Goal: Task Accomplishment & Management: Manage account settings

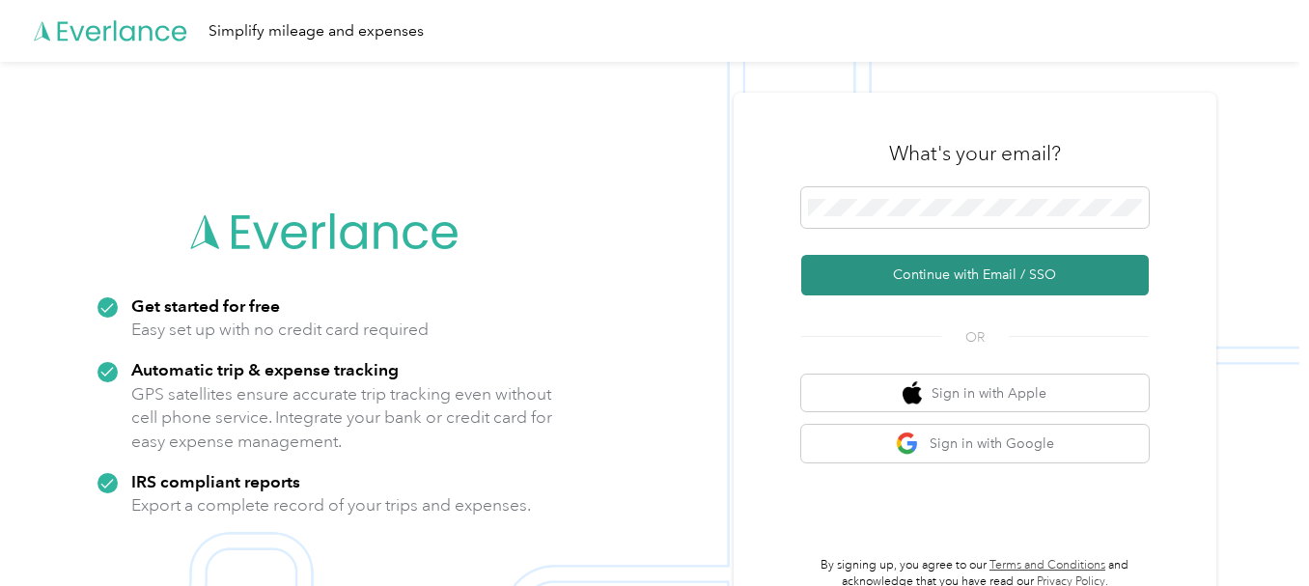
click at [977, 276] on button "Continue with Email / SSO" at bounding box center [975, 275] width 348 height 41
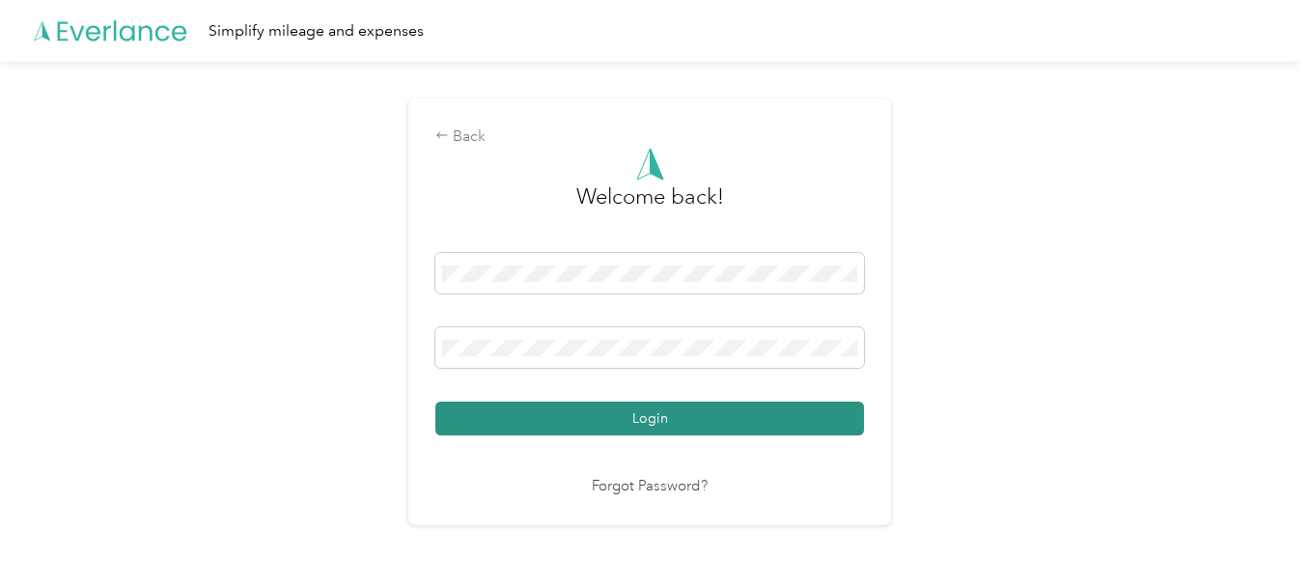
click at [672, 431] on button "Login" at bounding box center [649, 419] width 429 height 34
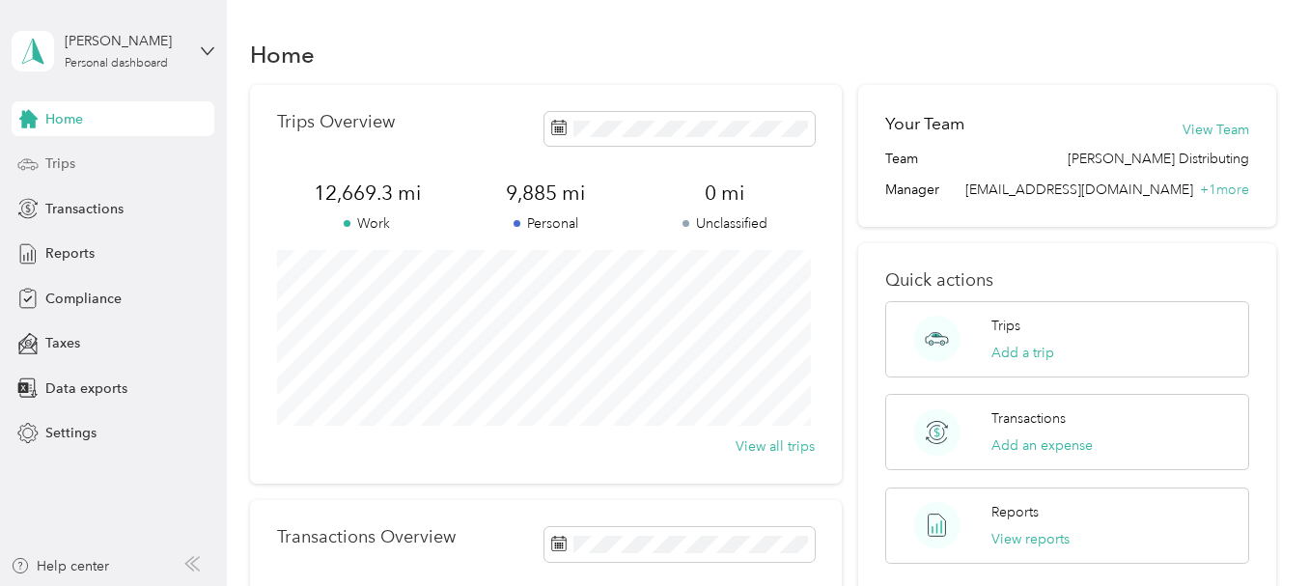
click at [61, 166] on span "Trips" at bounding box center [60, 163] width 30 height 20
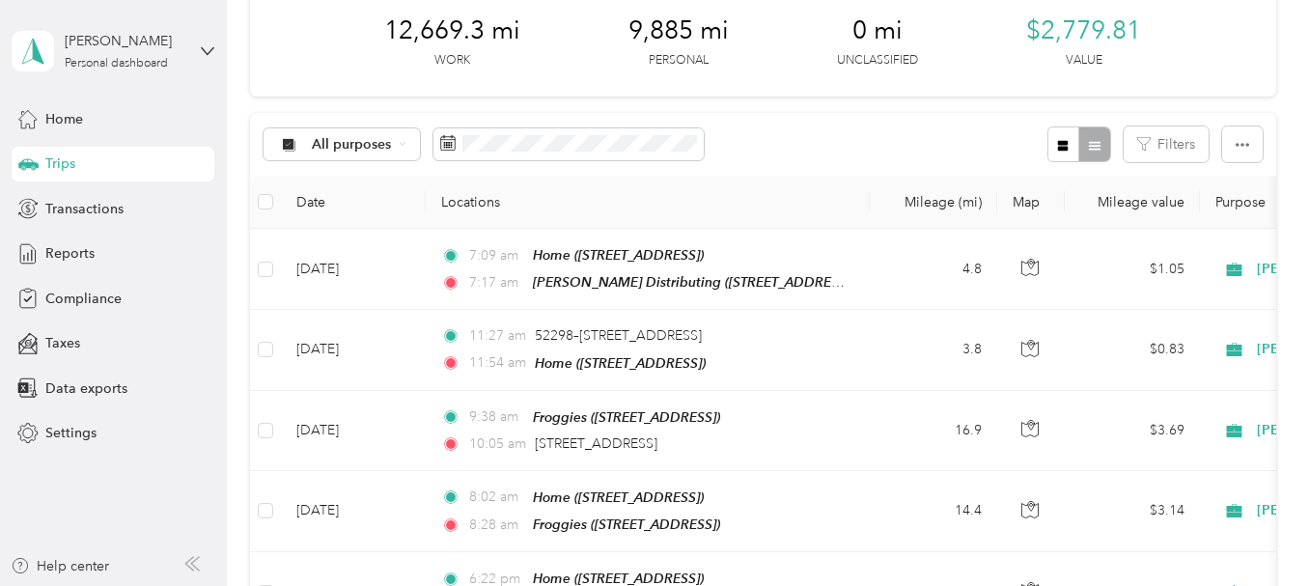
scroll to position [193, 0]
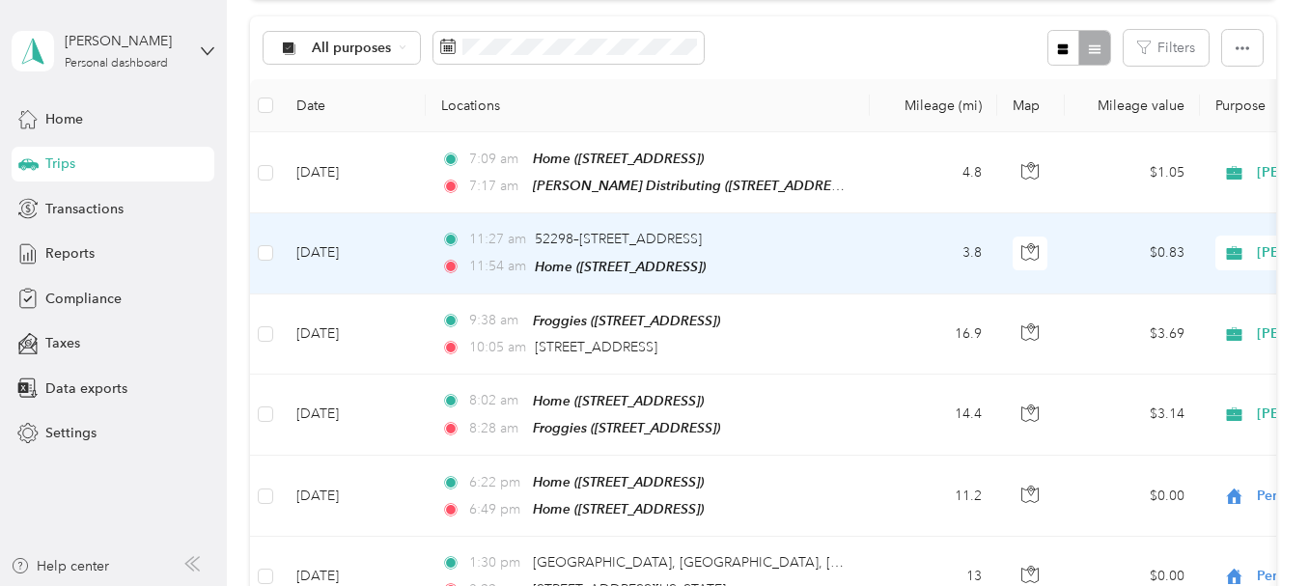
click at [1228, 252] on icon at bounding box center [1234, 252] width 24 height 15
click at [1153, 323] on span "Personal" at bounding box center [1226, 316] width 217 height 20
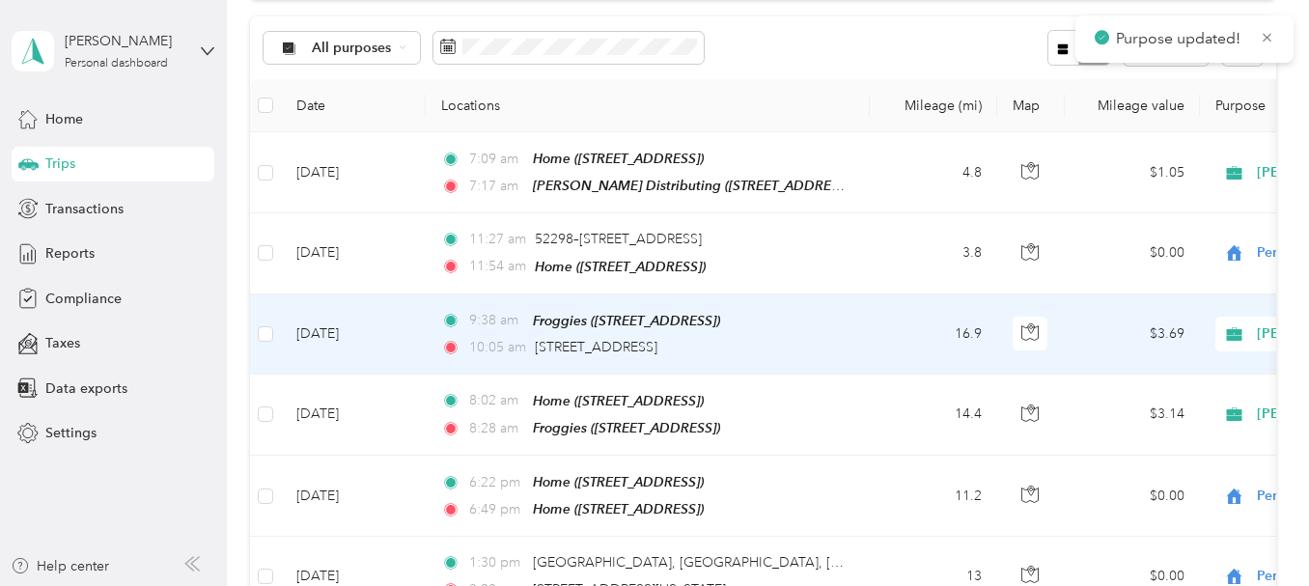
click at [1236, 327] on icon at bounding box center [1234, 334] width 15 height 14
click at [1153, 394] on span "Personal" at bounding box center [1226, 400] width 217 height 20
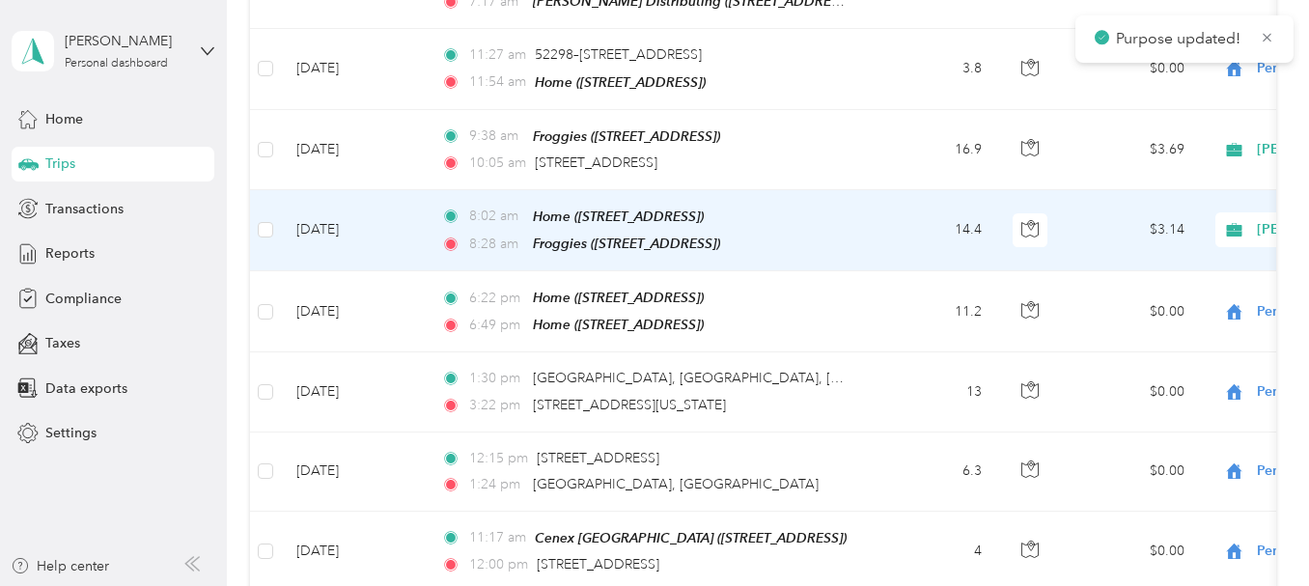
scroll to position [386, 0]
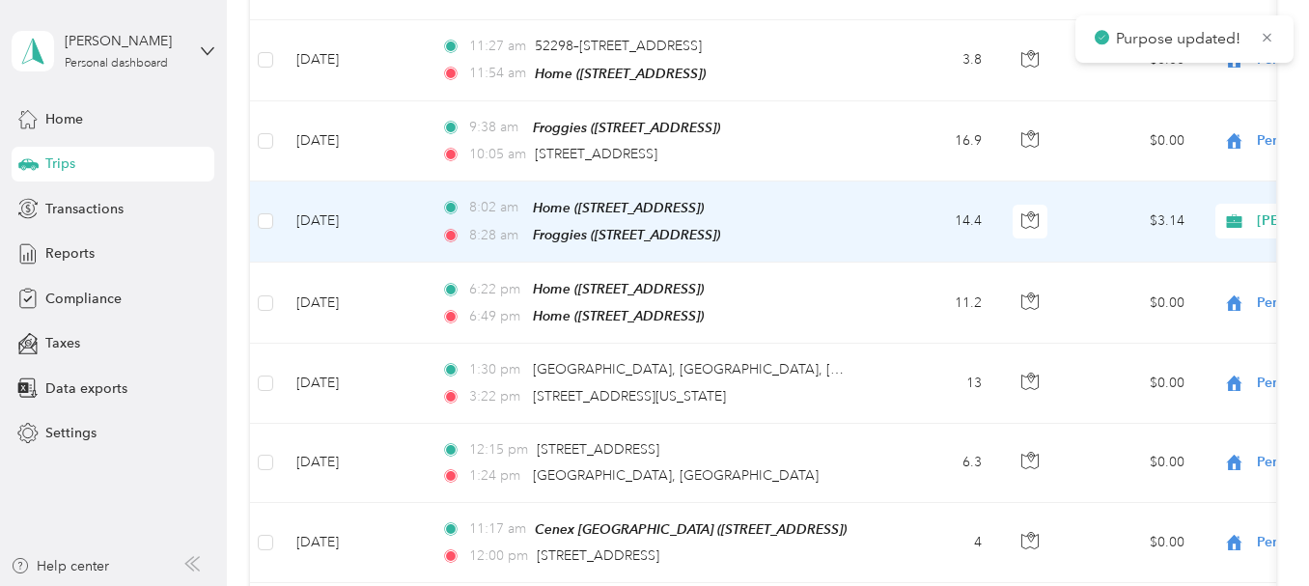
click at [1236, 214] on icon at bounding box center [1234, 221] width 15 height 14
click at [1155, 284] on span "Personal" at bounding box center [1226, 286] width 217 height 20
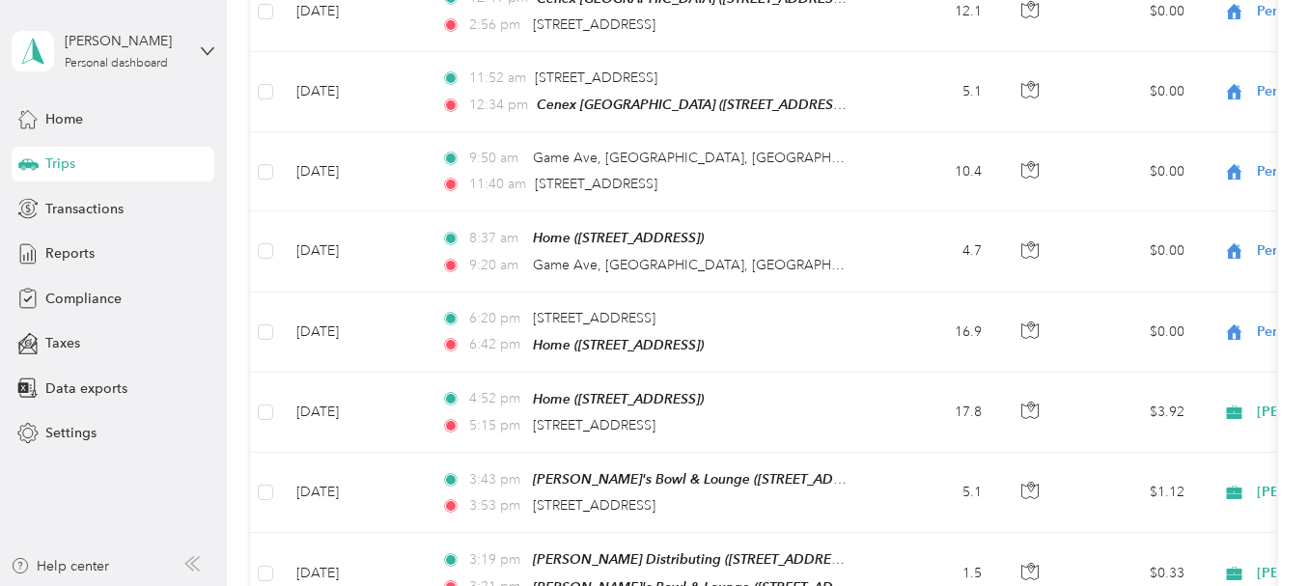
scroll to position [1255, 0]
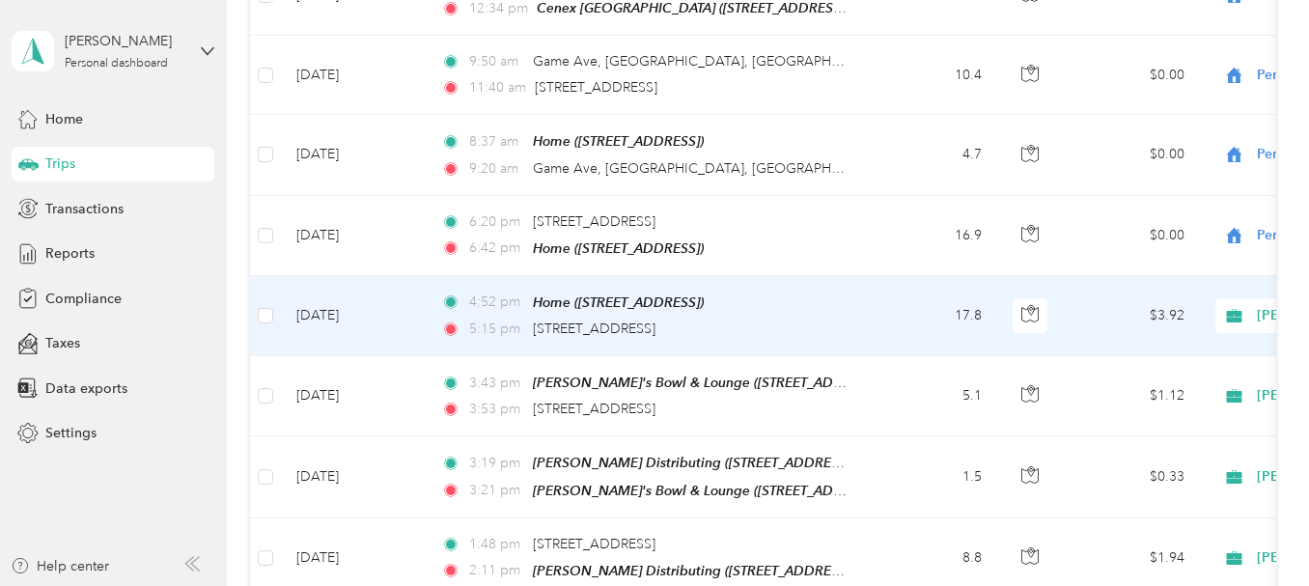
click at [1237, 308] on icon at bounding box center [1234, 315] width 24 height 15
click at [1152, 365] on span "Personal" at bounding box center [1226, 370] width 217 height 20
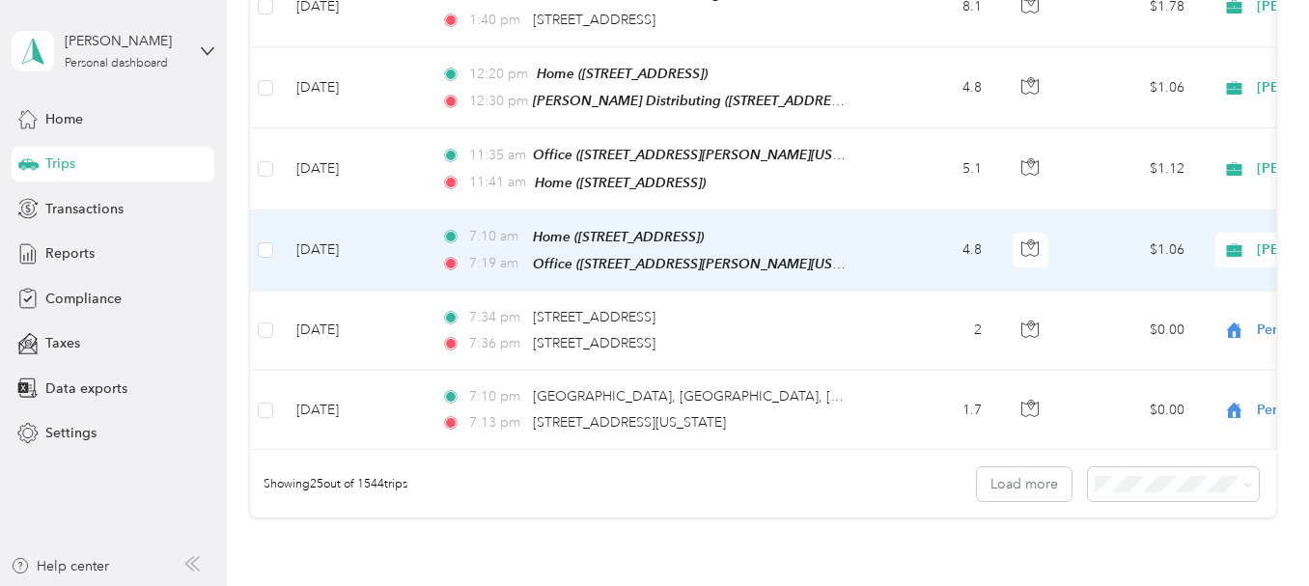
scroll to position [1931, 0]
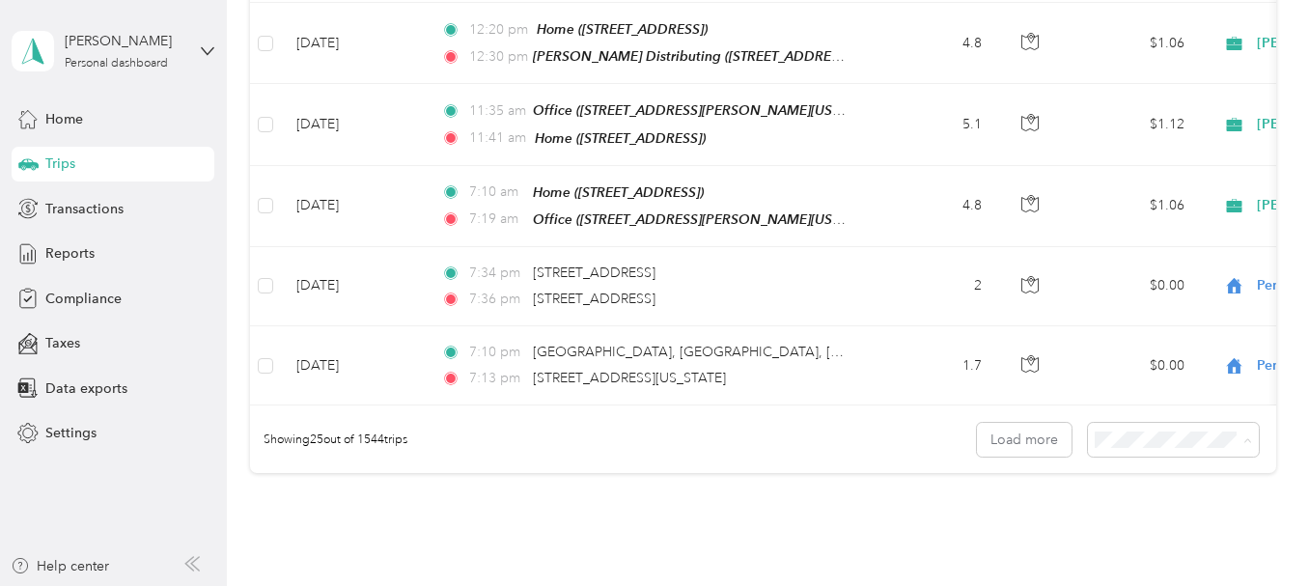
click at [1138, 495] on span "50 per load" at bounding box center [1132, 497] width 71 height 16
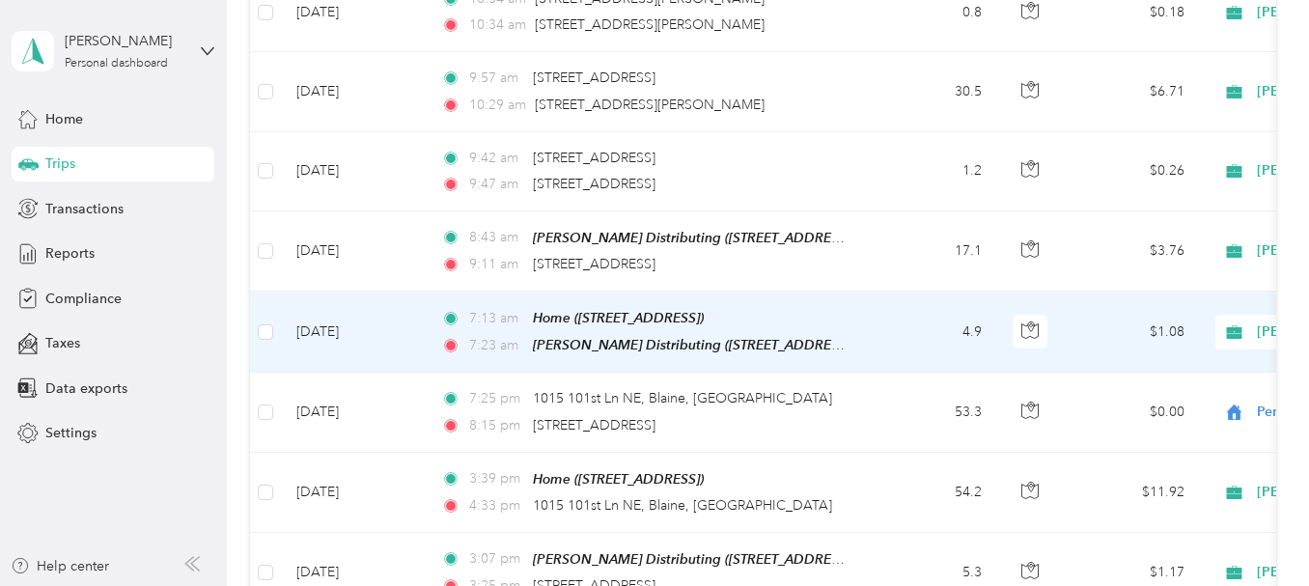
scroll to position [2703, 0]
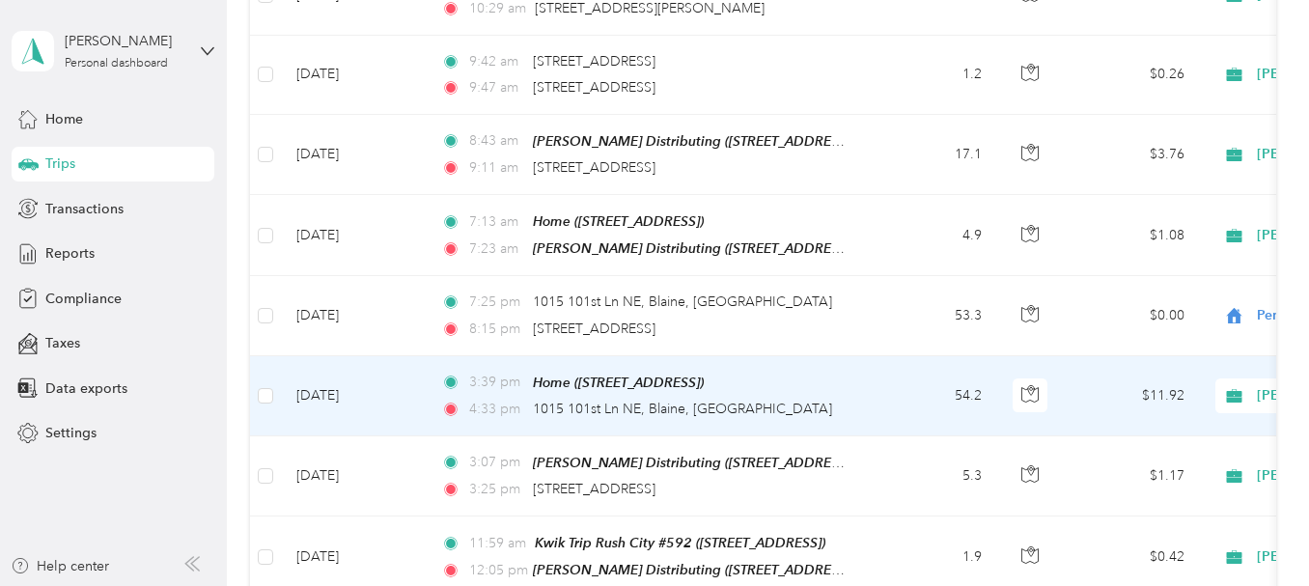
click at [1247, 385] on span "[PERSON_NAME] Distributing" at bounding box center [1335, 395] width 226 height 21
click at [1164, 431] on span "Personal" at bounding box center [1226, 427] width 217 height 20
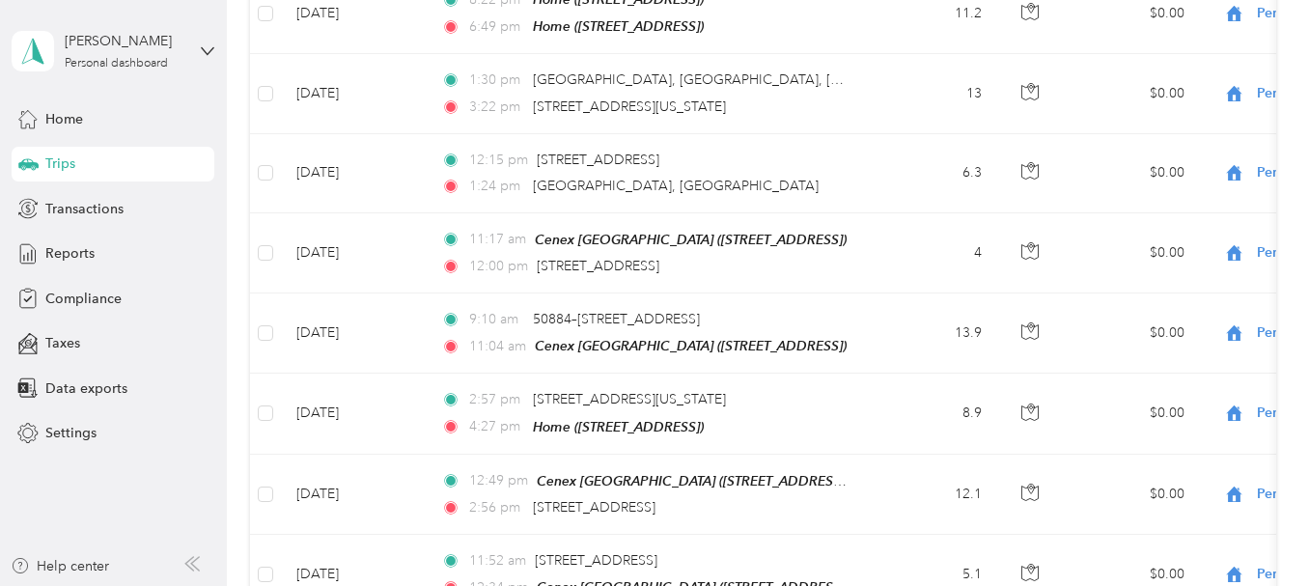
scroll to position [0, 0]
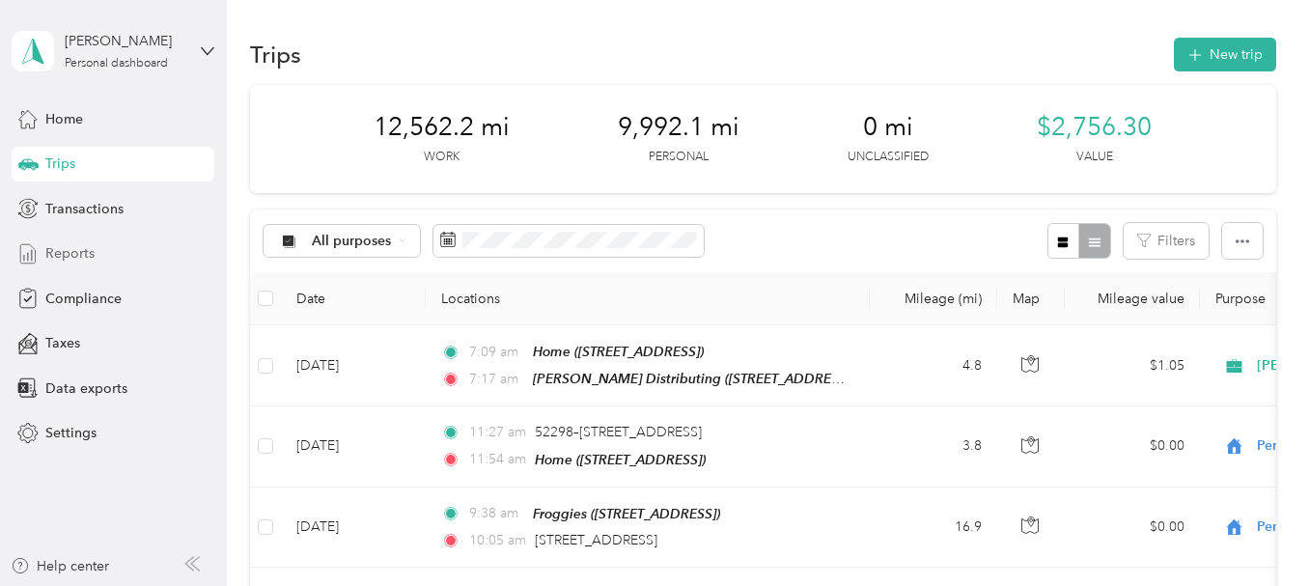
click at [48, 250] on span "Reports" at bounding box center [69, 253] width 49 height 20
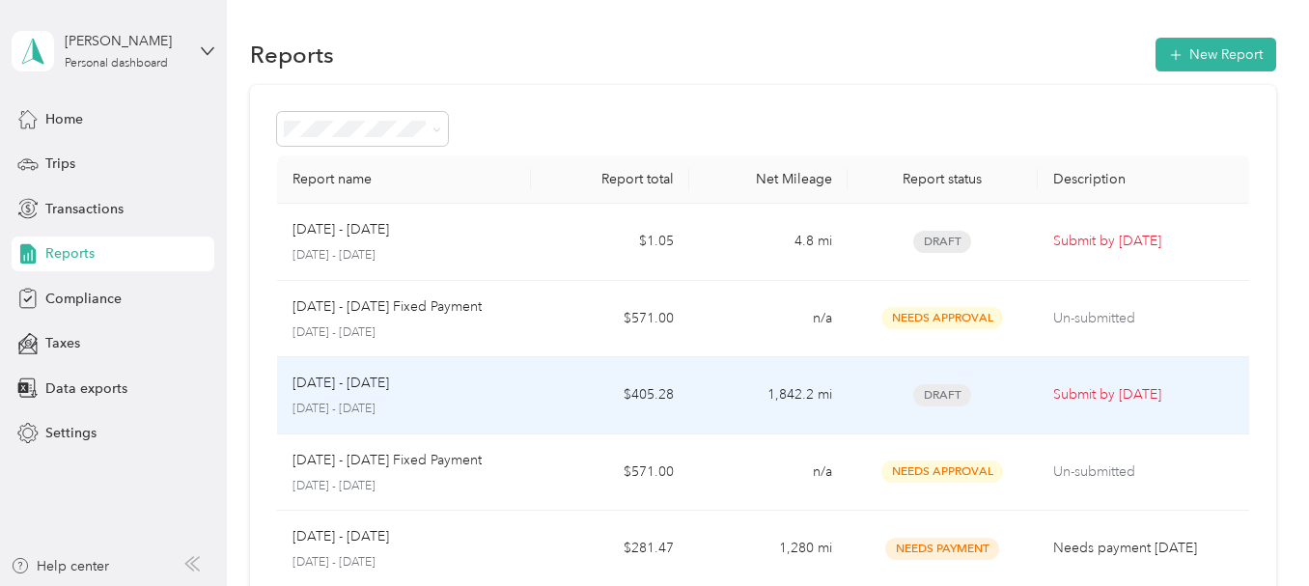
click at [933, 392] on span "Draft" at bounding box center [942, 395] width 58 height 22
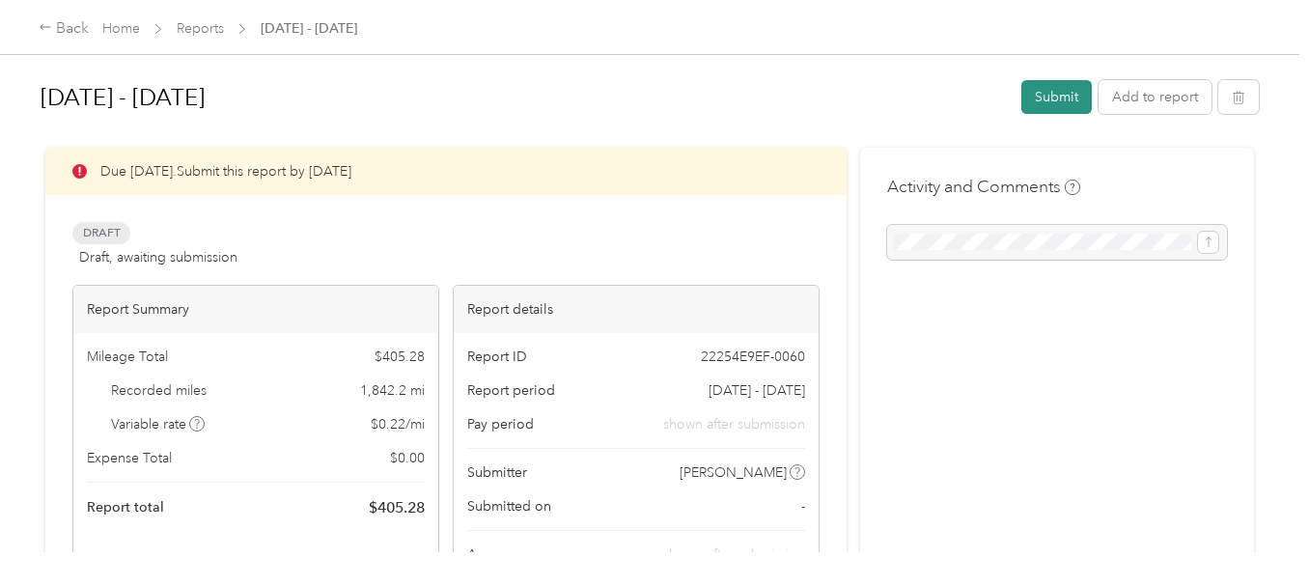
click at [1059, 100] on button "Submit" at bounding box center [1056, 97] width 70 height 34
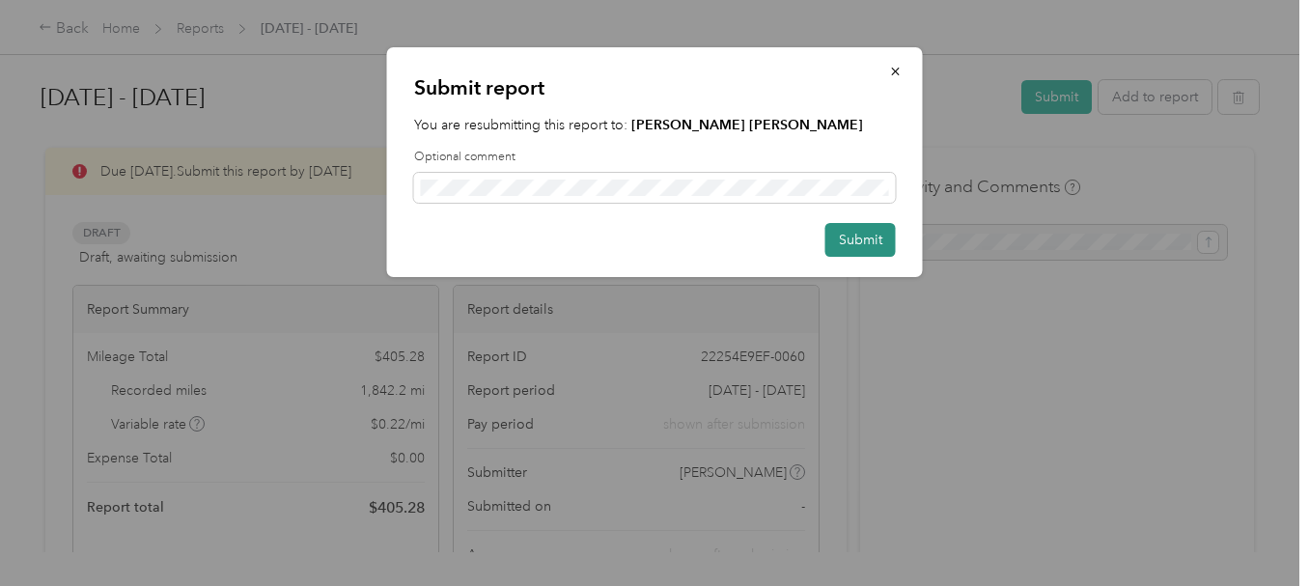
click at [869, 236] on button "Submit" at bounding box center [860, 240] width 70 height 34
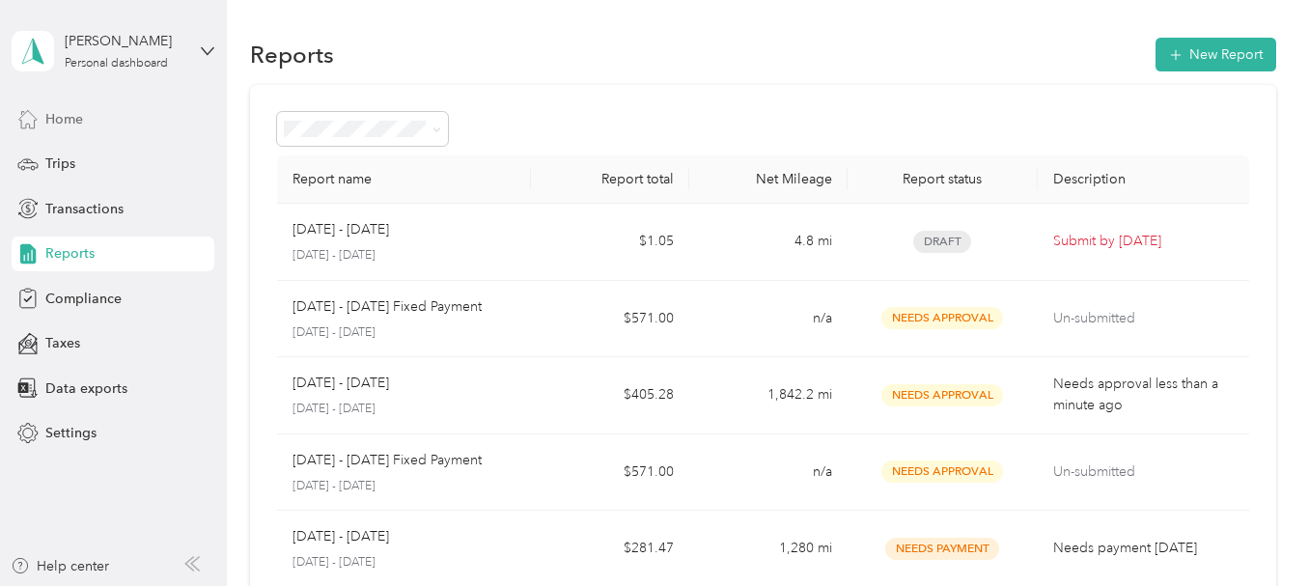
click at [66, 120] on span "Home" at bounding box center [64, 119] width 38 height 20
